Goal: Information Seeking & Learning: Learn about a topic

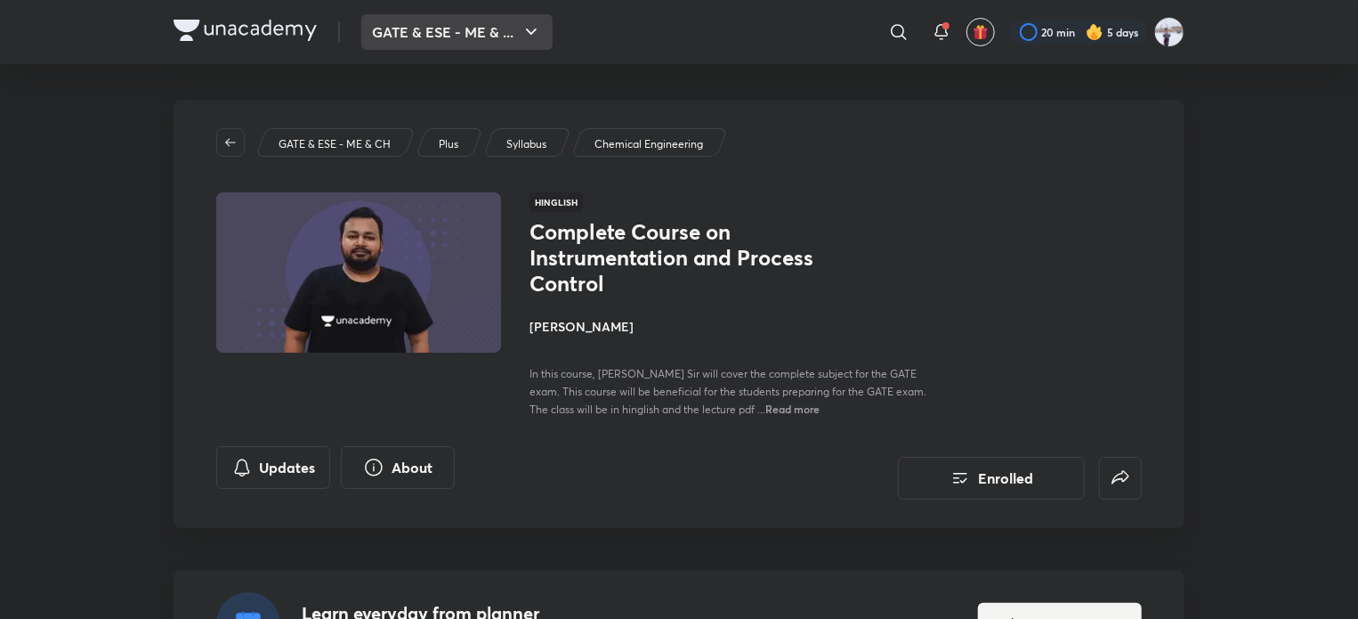
click at [468, 31] on button "GATE & ESE - ME & ..." at bounding box center [456, 32] width 191 height 36
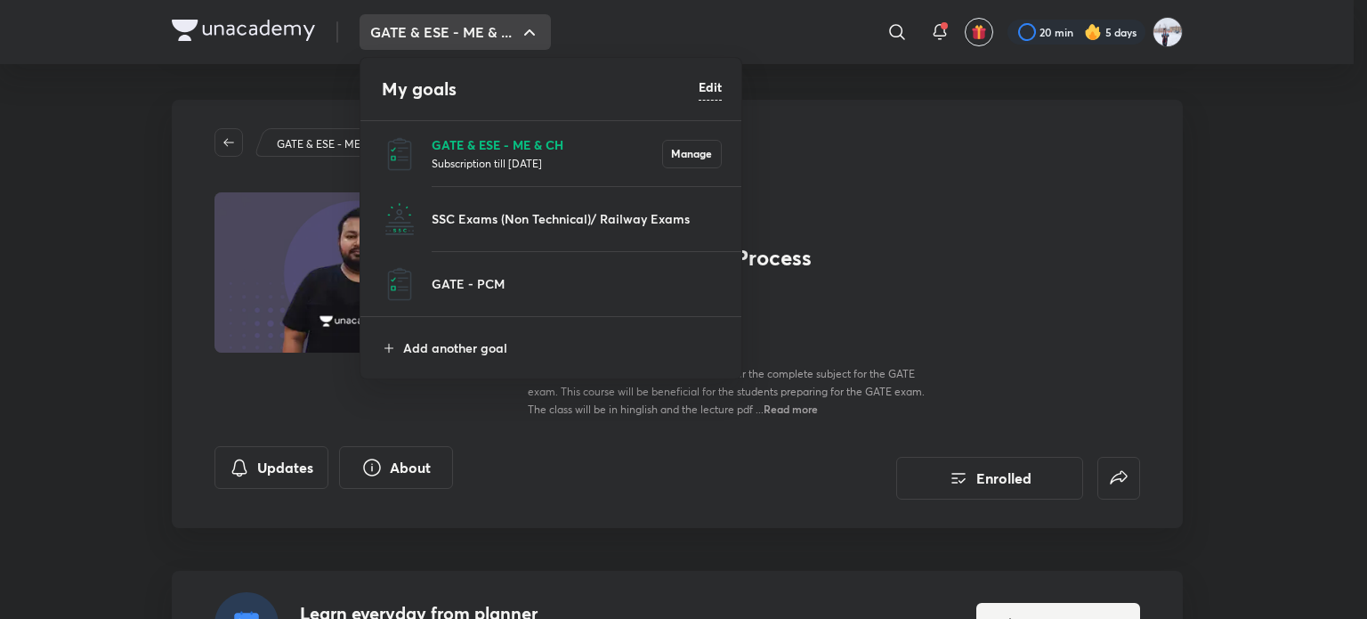
click at [505, 150] on p "GATE & ESE - ME & CH" at bounding box center [547, 144] width 231 height 19
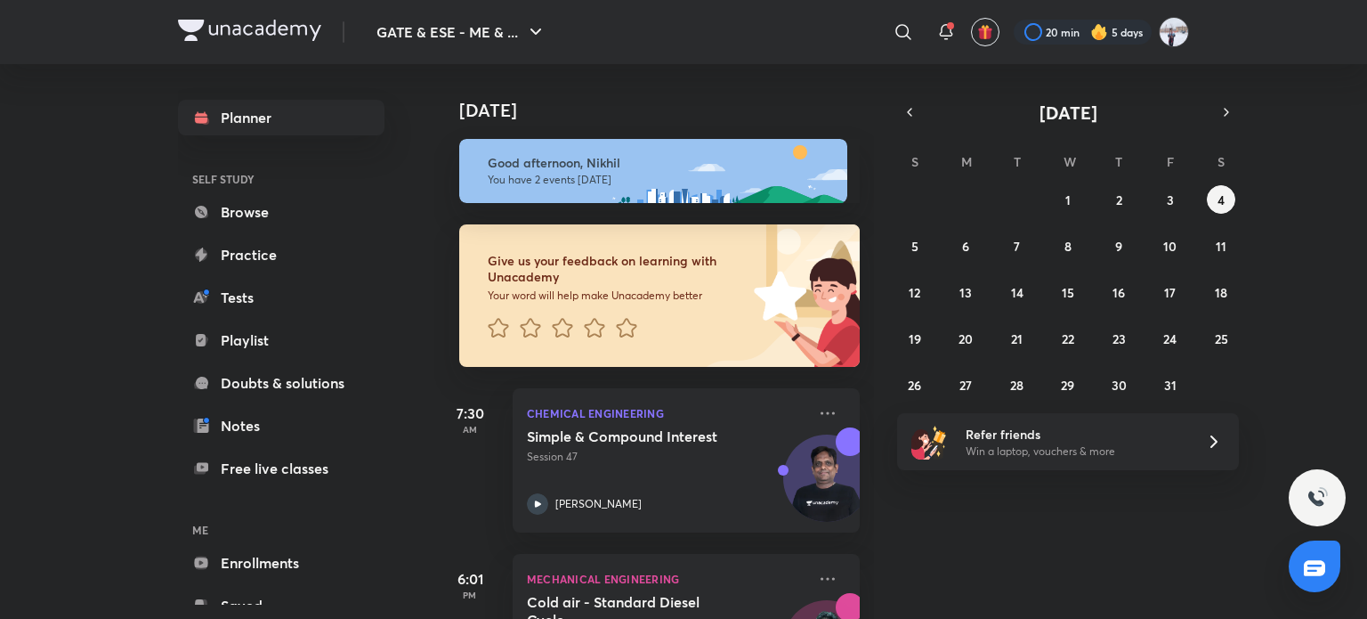
click at [93, 251] on div "GATE & ESE - ME & ... ​ 20 min 5 days Planner SELF STUDY Browse Practice Tests …" at bounding box center [683, 309] width 1367 height 619
click at [96, 422] on div "GATE & ESE - ME & ... ​ 20 min 5 days Planner SELF STUDY Browse Practice Tests …" at bounding box center [683, 309] width 1367 height 619
click at [39, 525] on div "GATE & ESE - ME & ... ​ 20 min 5 days Planner SELF STUDY Browse Practice Tests …" at bounding box center [683, 309] width 1367 height 619
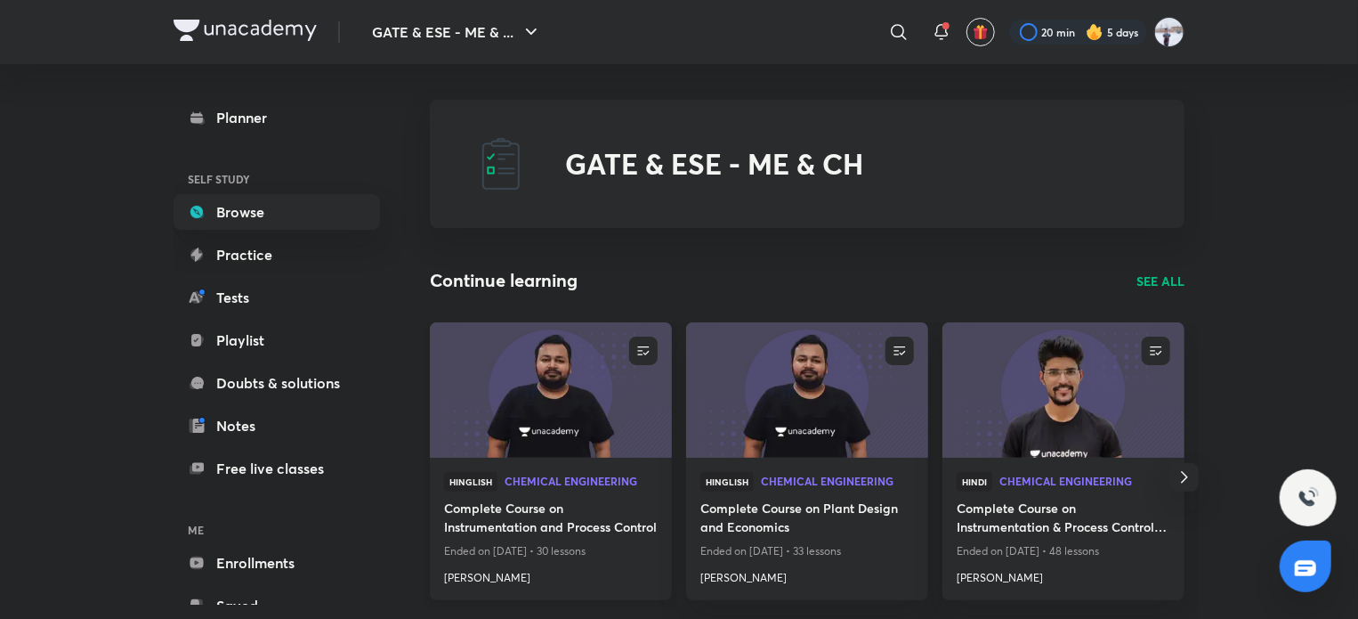
click at [480, 423] on img at bounding box center [550, 389] width 247 height 138
click at [824, 407] on img at bounding box center [807, 389] width 247 height 138
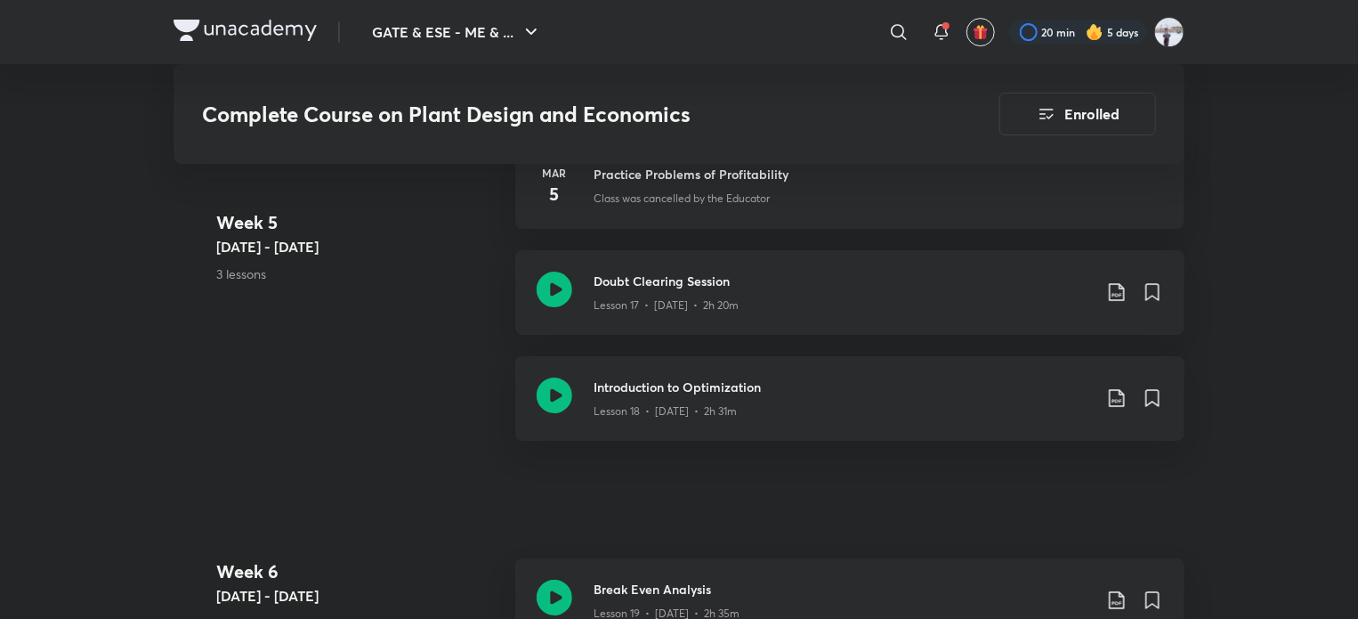
scroll to position [3075, 0]
click at [755, 430] on div "Introduction to Optimization Lesson 18 • Mar 7 • 2h 31m" at bounding box center [849, 399] width 669 height 85
